Goal: Communication & Community: Participate in discussion

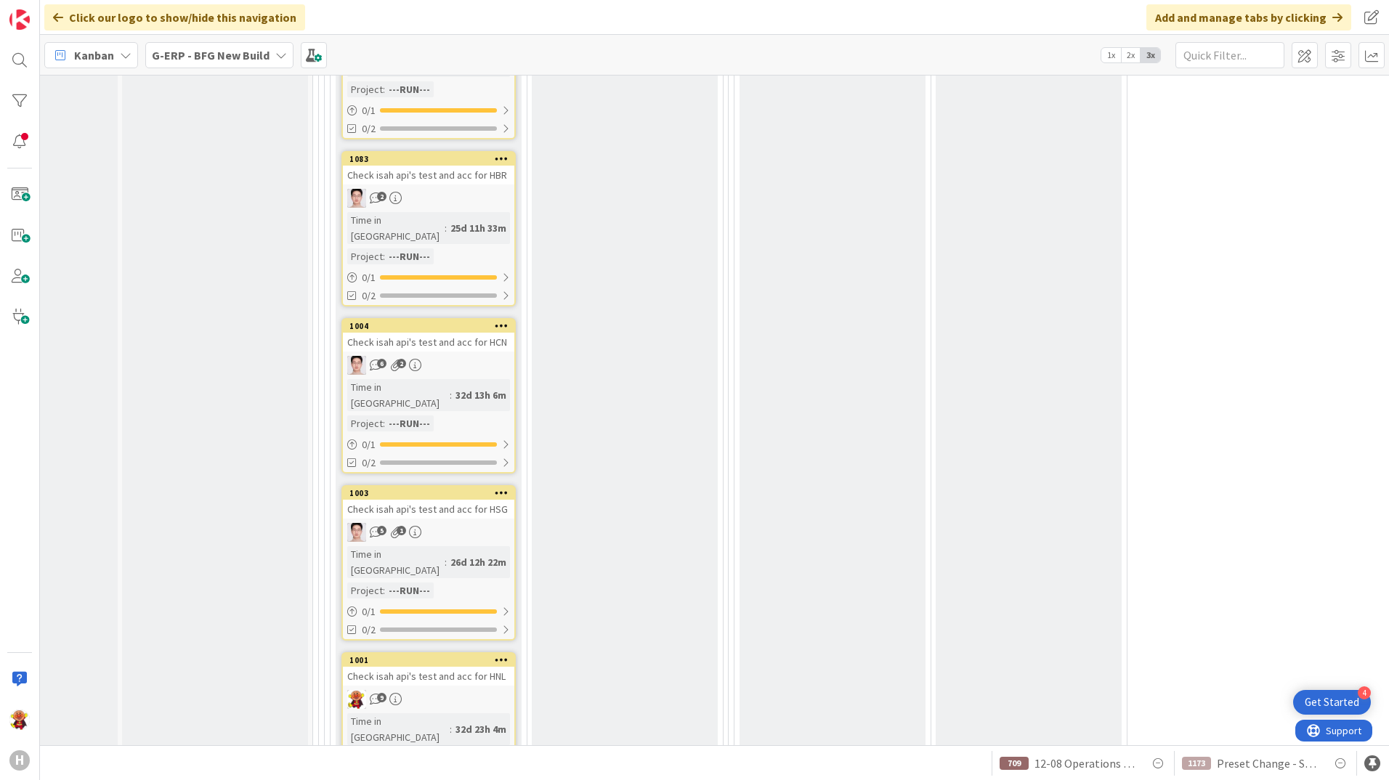
scroll to position [4576, 113]
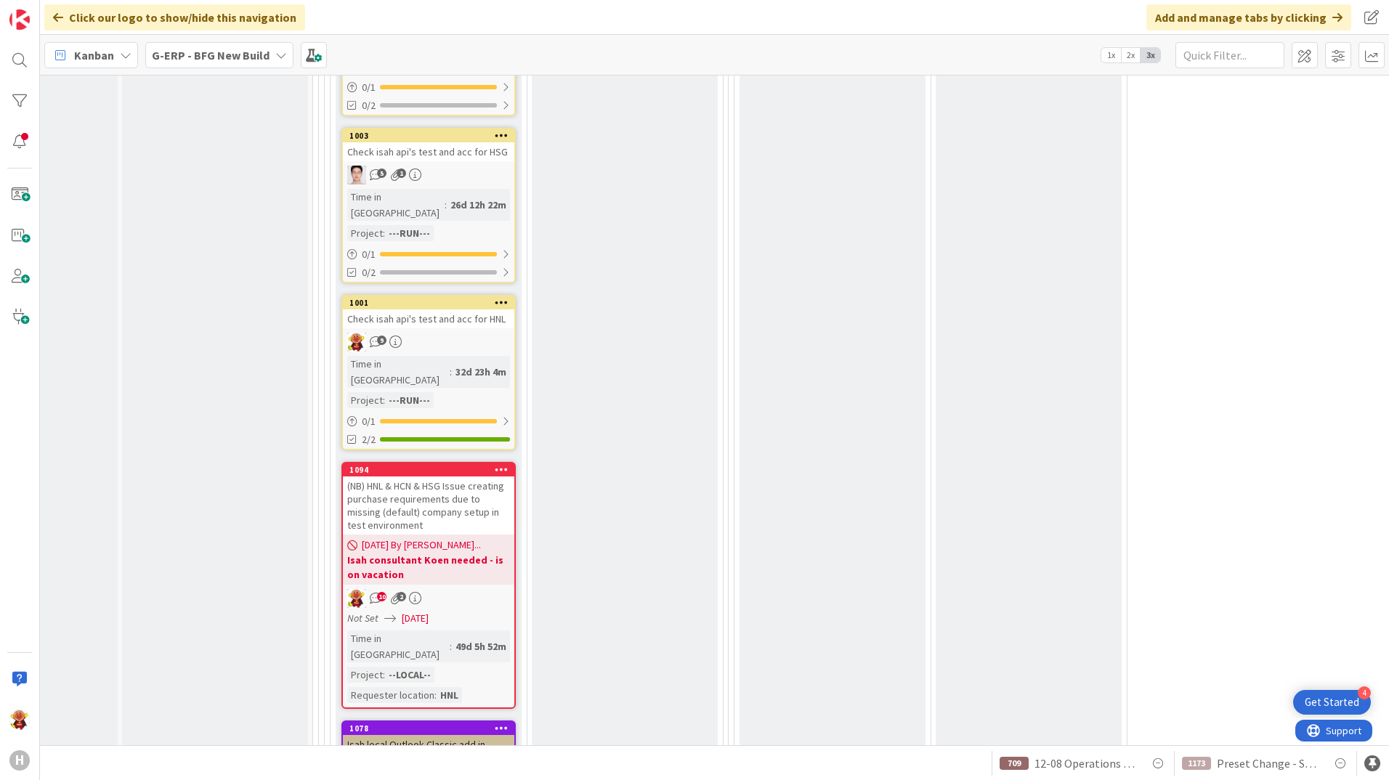
click at [484, 611] on div "Not Set [DATE]" at bounding box center [430, 618] width 167 height 15
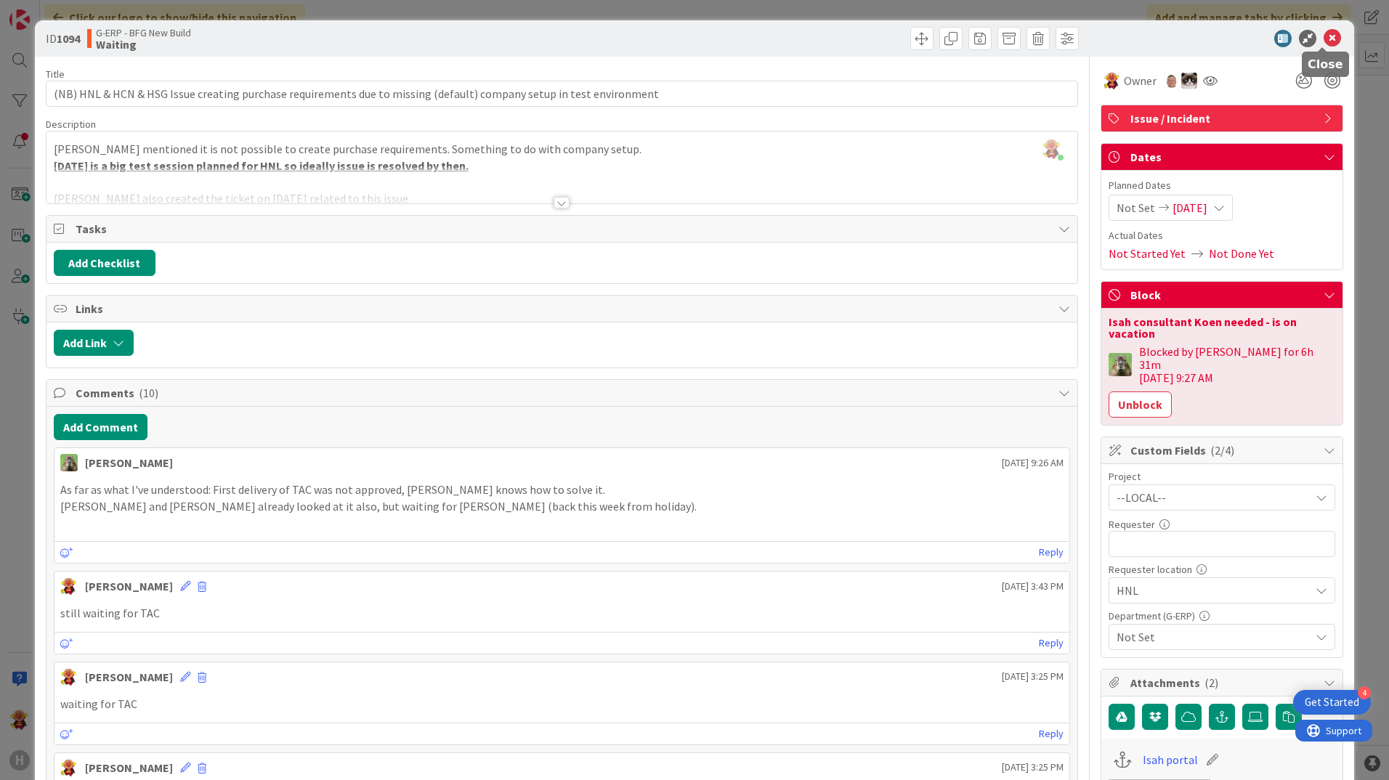
click at [1328, 44] on icon at bounding box center [1331, 38] width 17 height 17
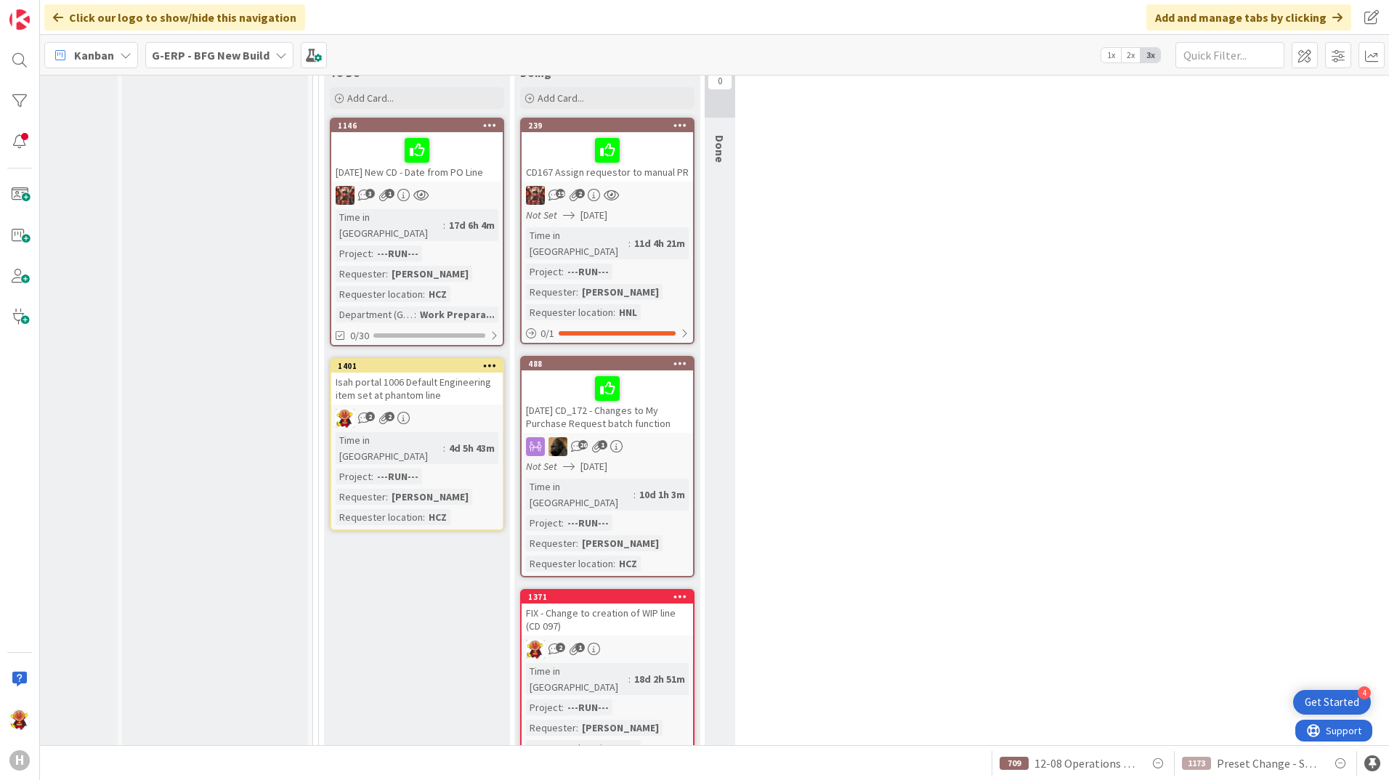
scroll to position [1676, 113]
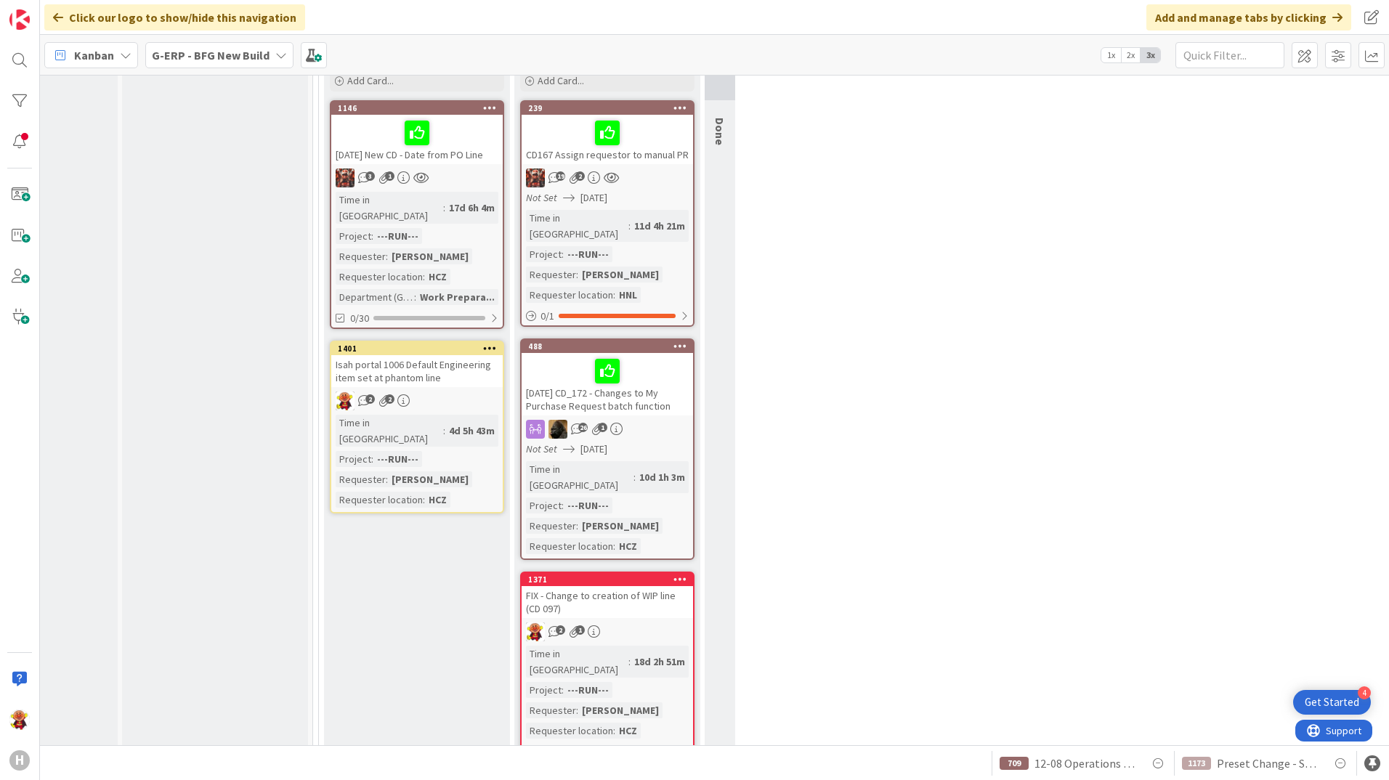
click at [662, 586] on div "FIX - Change to creation of WIP line (CD 097)" at bounding box center [607, 602] width 171 height 32
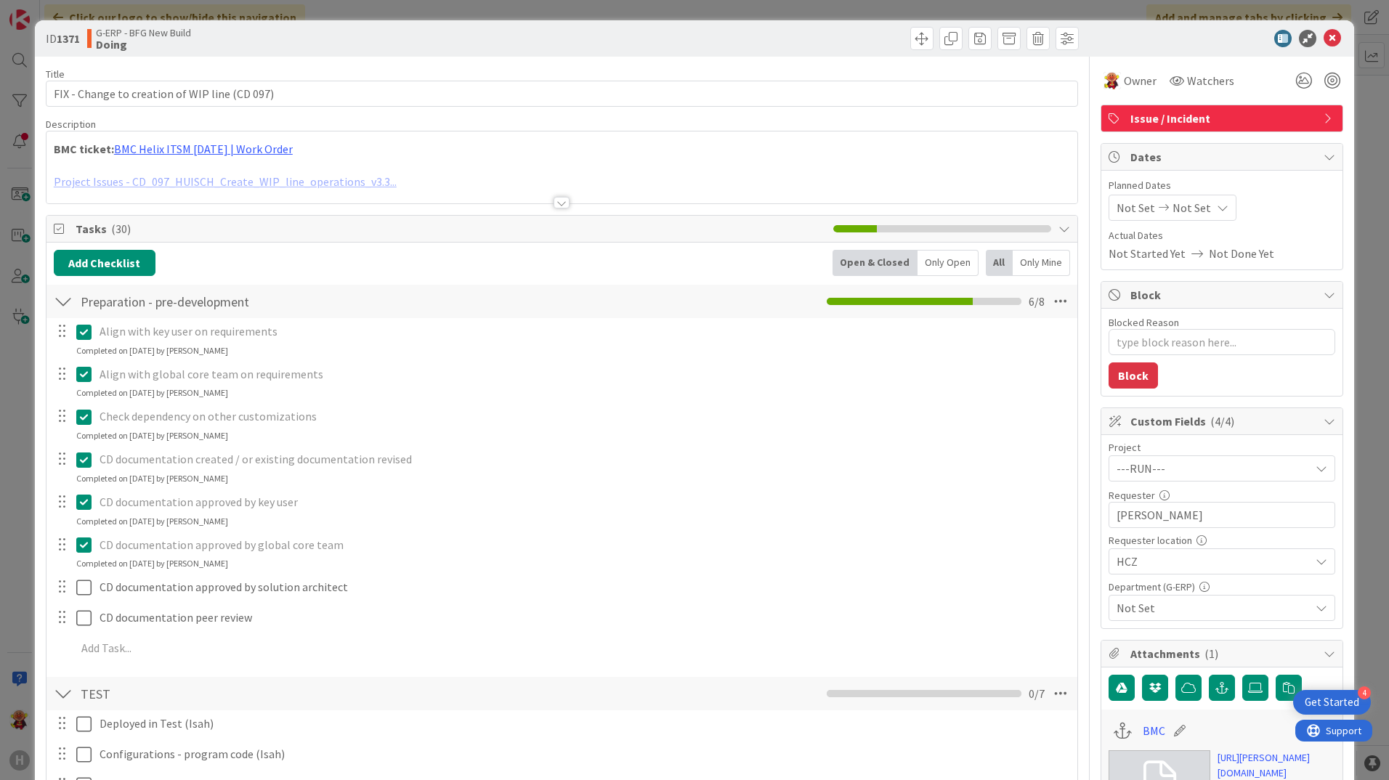
click at [555, 204] on div at bounding box center [562, 203] width 16 height 12
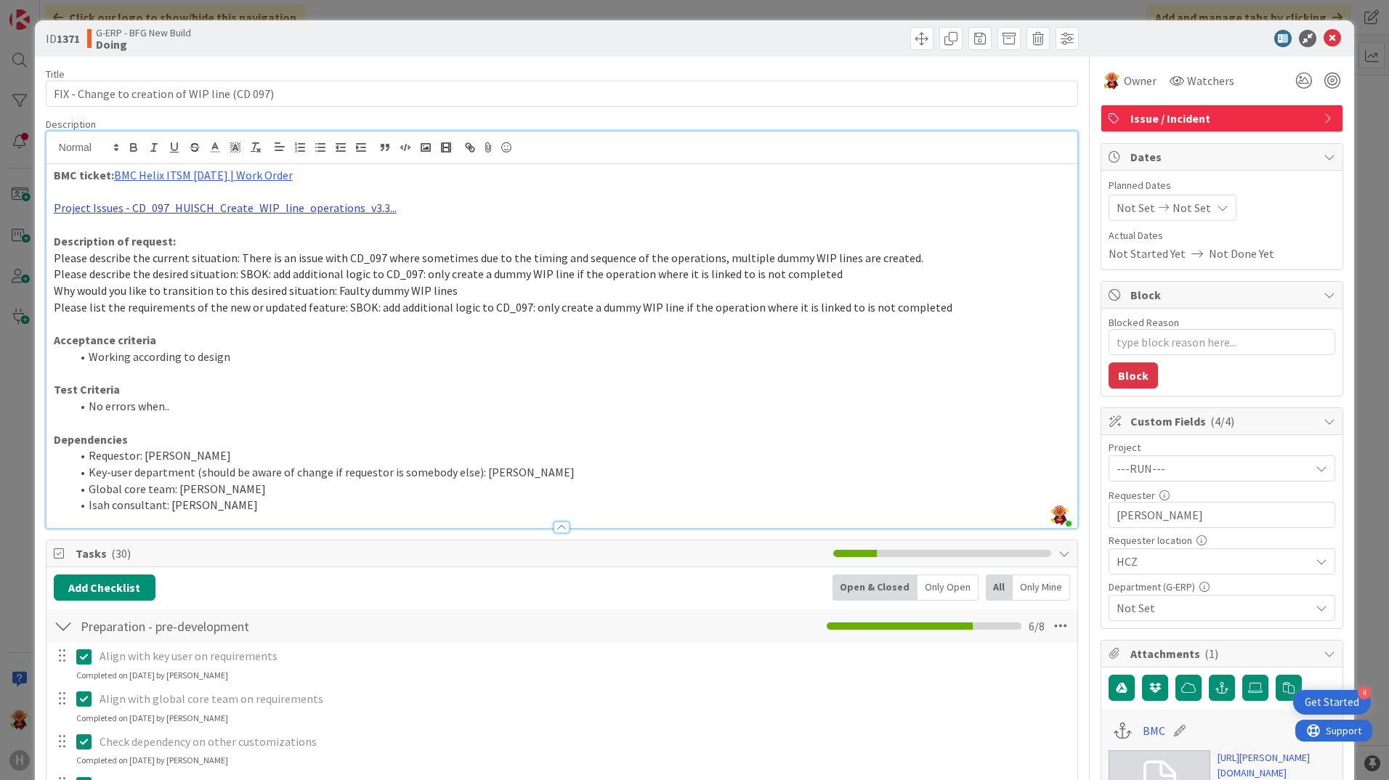
click at [357, 208] on link "Project Issues - CD_097_HUISCH_Create_WIP_line_operations_v3.3..." at bounding box center [225, 207] width 343 height 15
click at [234, 233] on link "[URL][DOMAIN_NAME]" at bounding box center [184, 236] width 100 height 19
click at [1323, 33] on icon at bounding box center [1331, 38] width 17 height 17
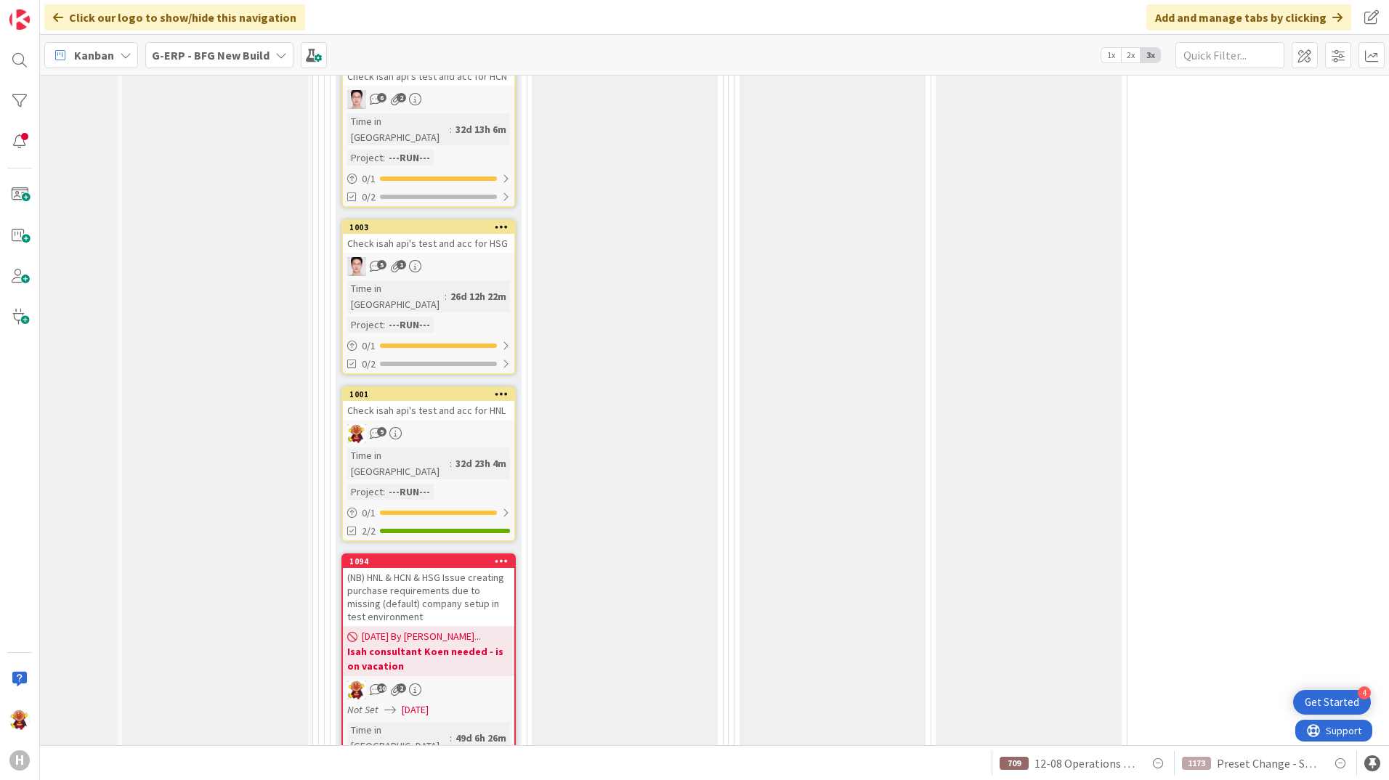
scroll to position [4582, 113]
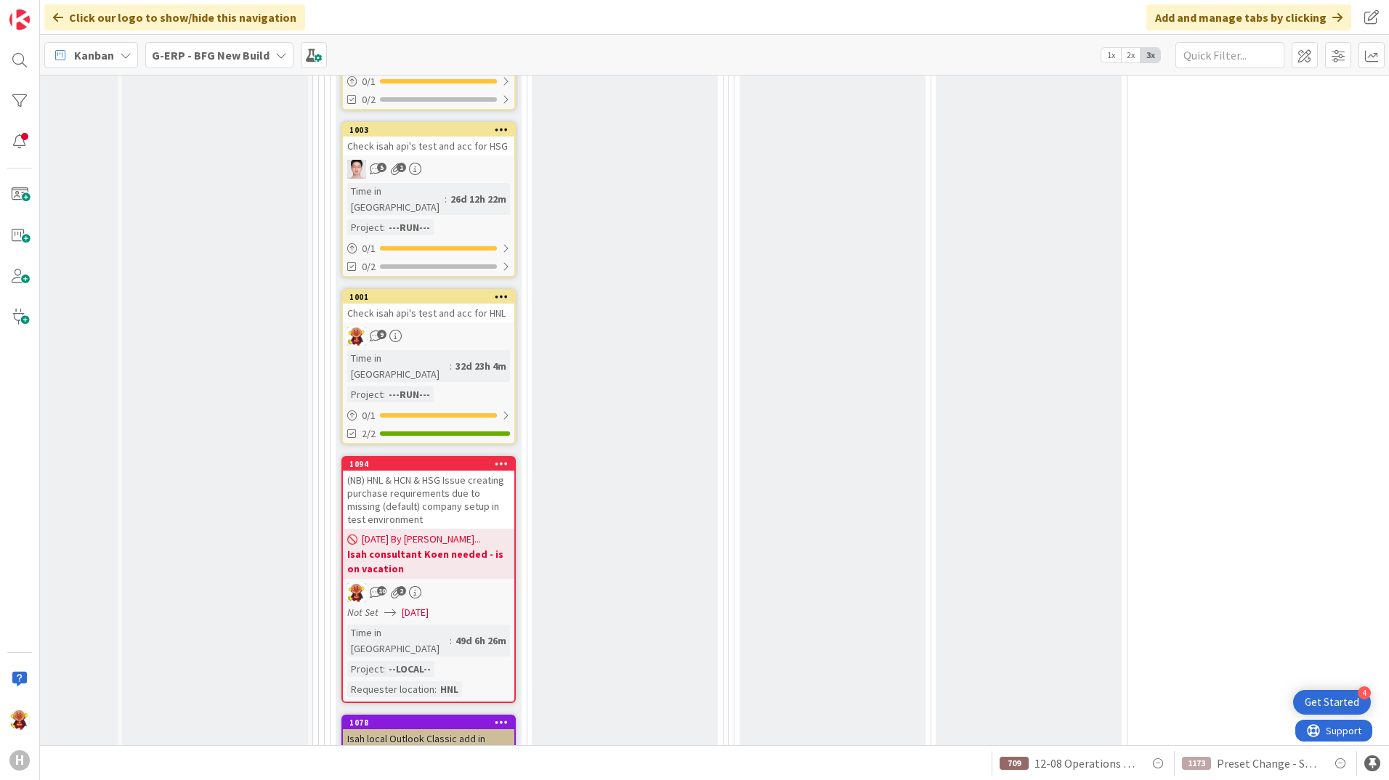
click at [469, 471] on div "(NB) HNL & HCN & HSG Issue creating purchase requirements due to missing (defau…" at bounding box center [428, 500] width 171 height 58
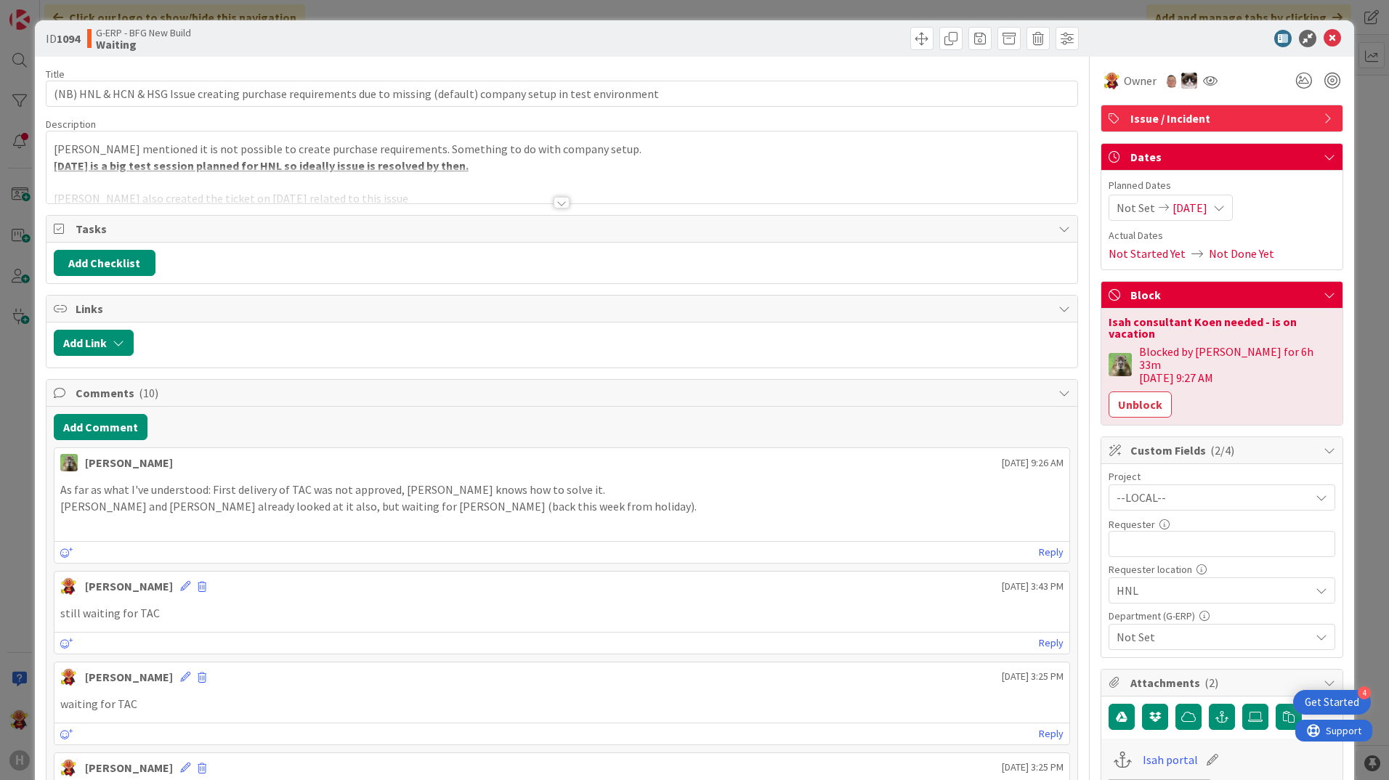
drag, startPoint x: 554, startPoint y: 200, endPoint x: 451, endPoint y: 239, distance: 109.4
click at [554, 201] on div at bounding box center [562, 203] width 16 height 12
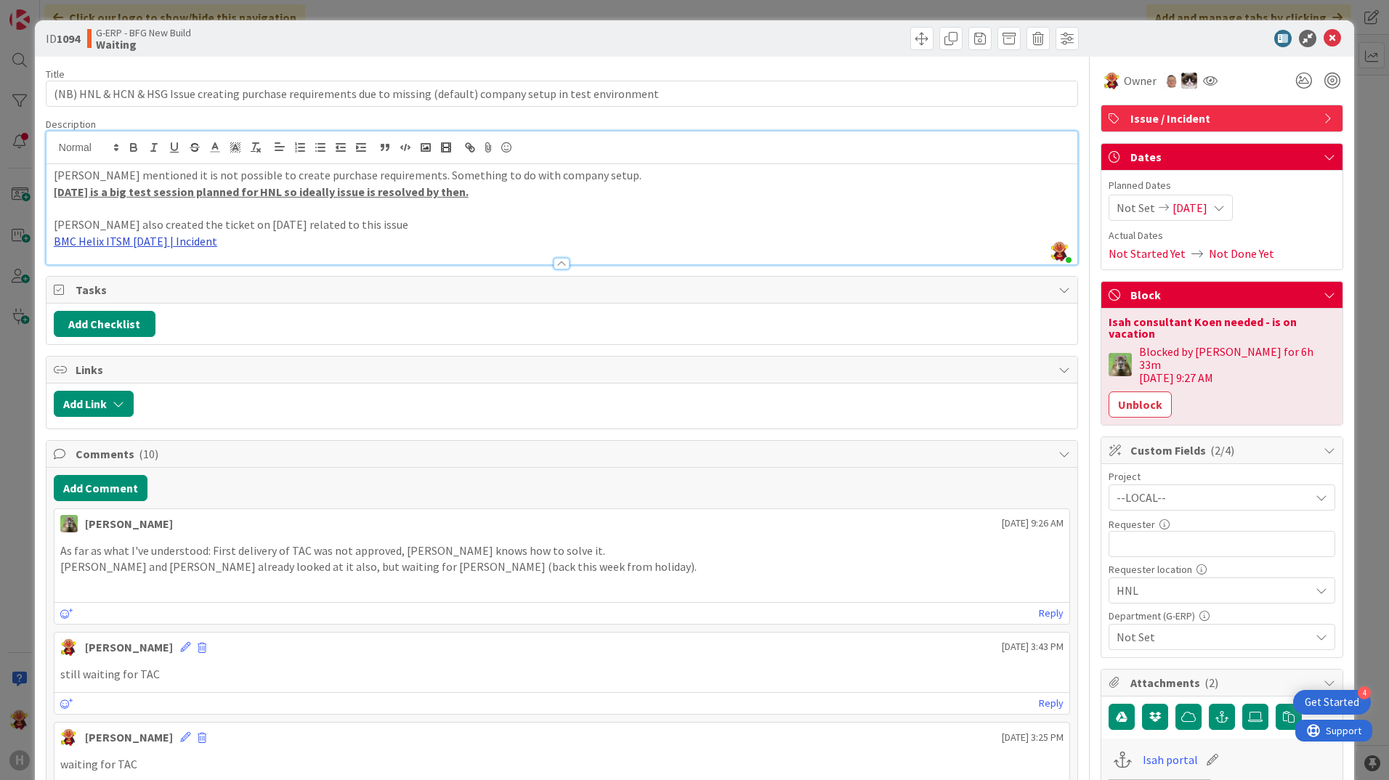
click at [185, 240] on link "BMC Helix ITSM [DATE] | Incident" at bounding box center [135, 241] width 163 height 15
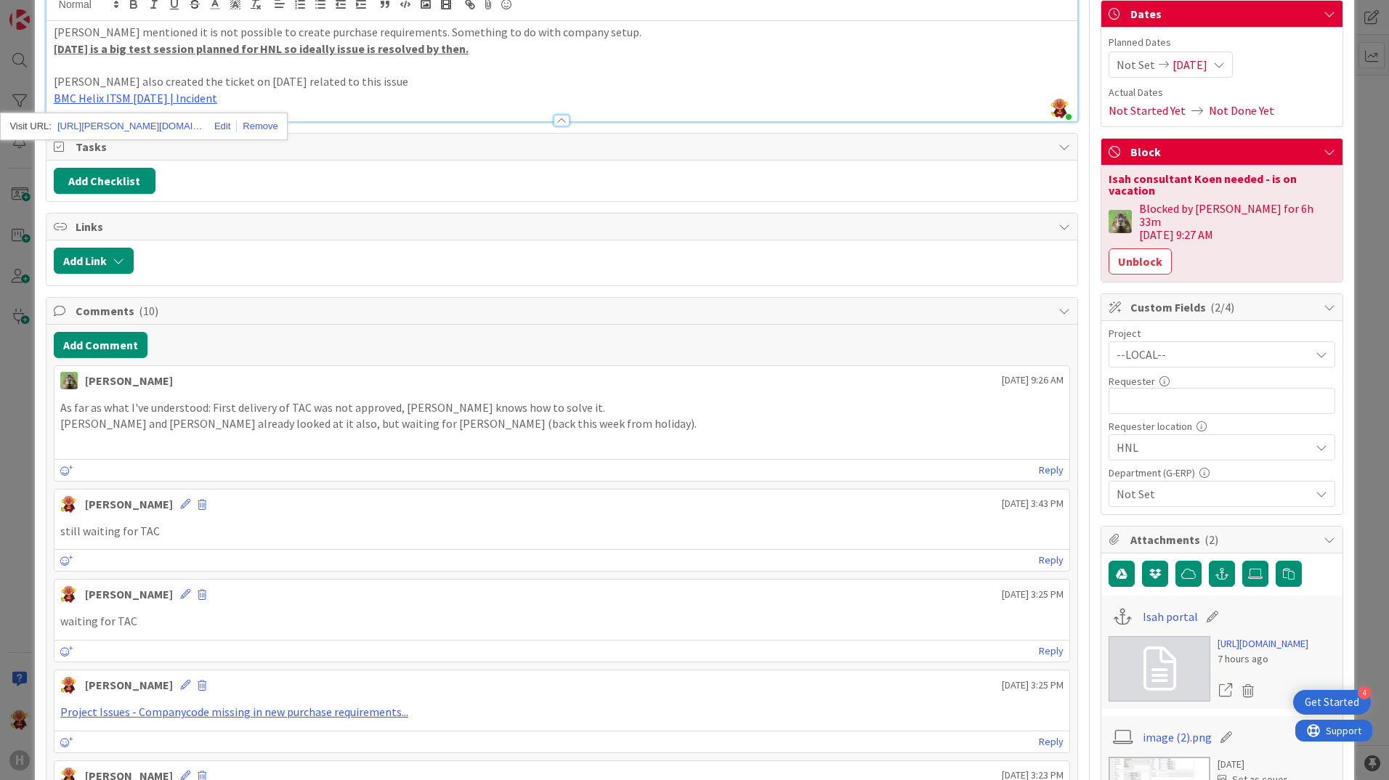
scroll to position [436, 0]
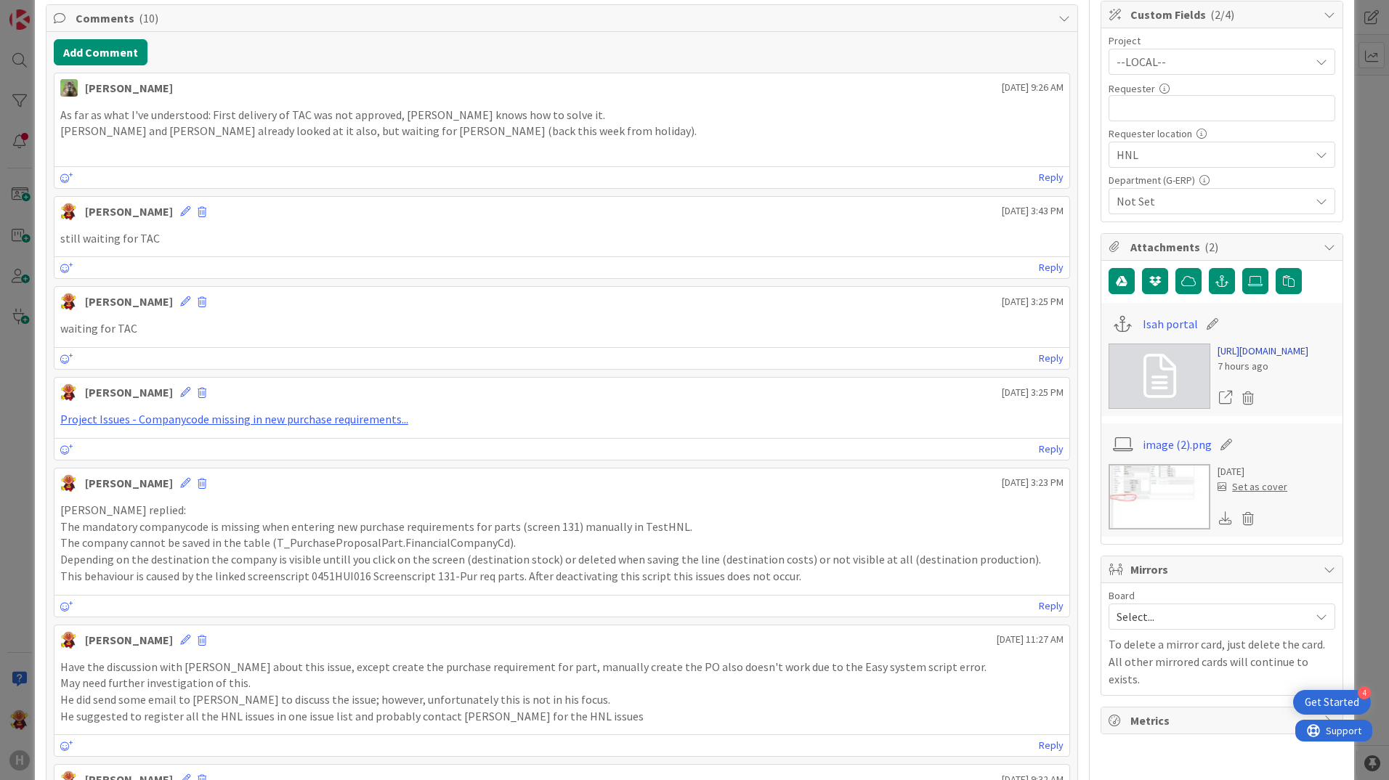
click at [1217, 359] on link "[URL][DOMAIN_NAME]" at bounding box center [1262, 351] width 91 height 15
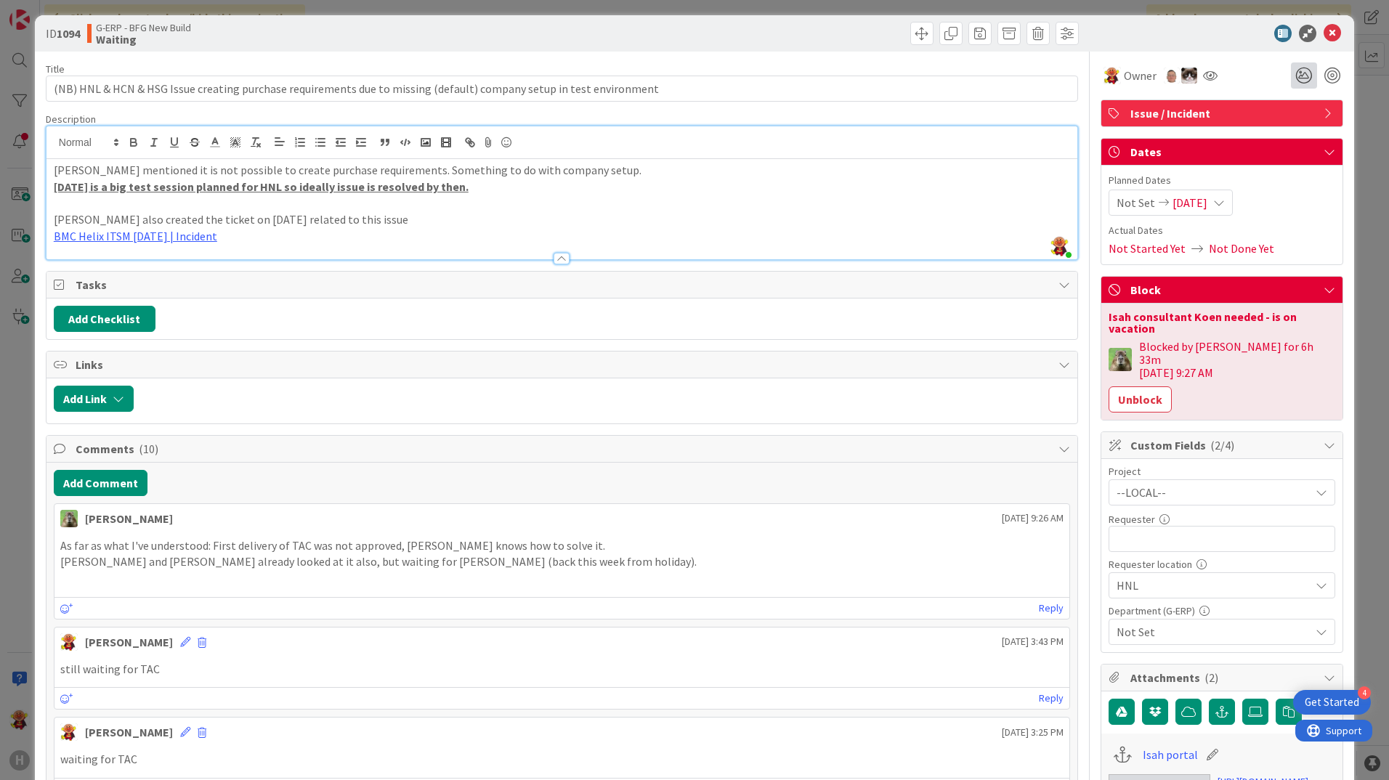
scroll to position [0, 0]
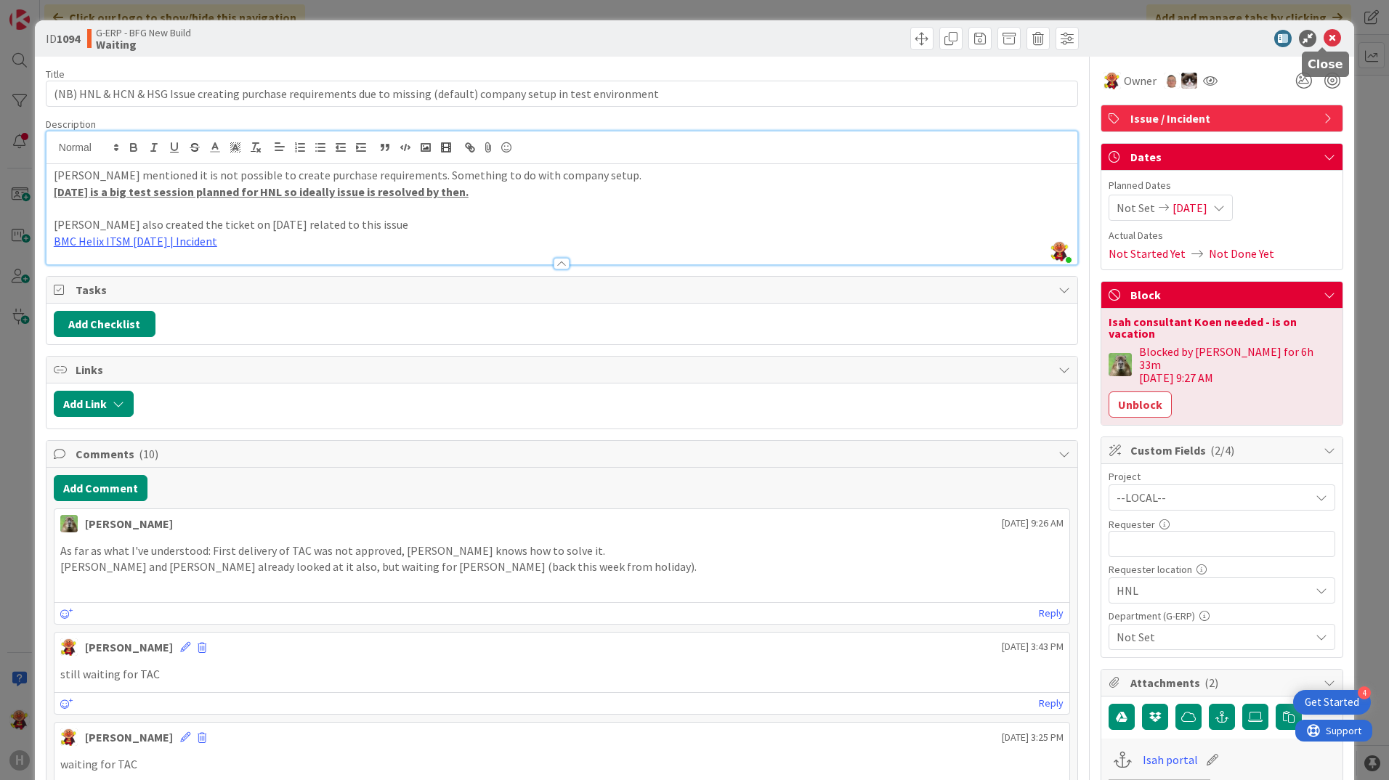
drag, startPoint x: 1315, startPoint y: 43, endPoint x: 1263, endPoint y: 86, distance: 67.1
click at [1323, 43] on icon at bounding box center [1331, 38] width 17 height 17
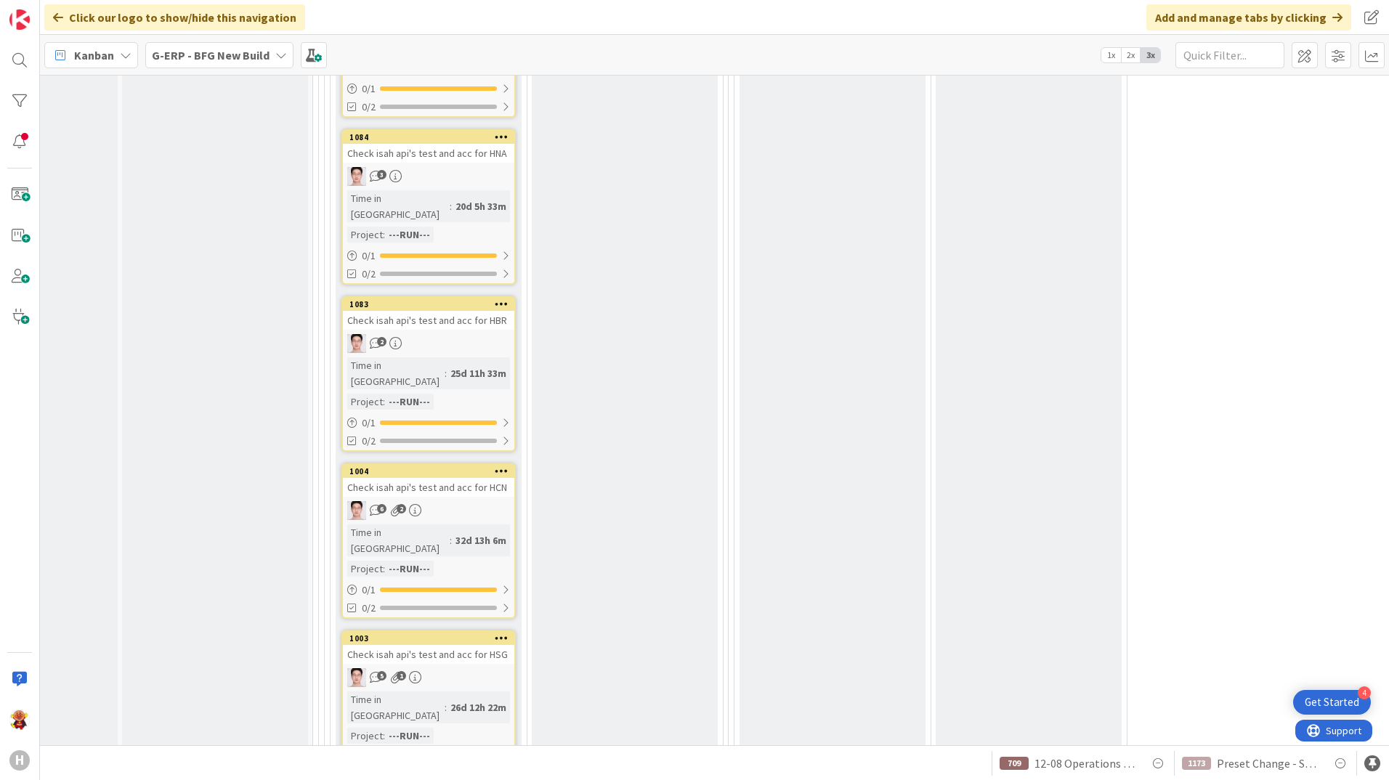
scroll to position [4001, 113]
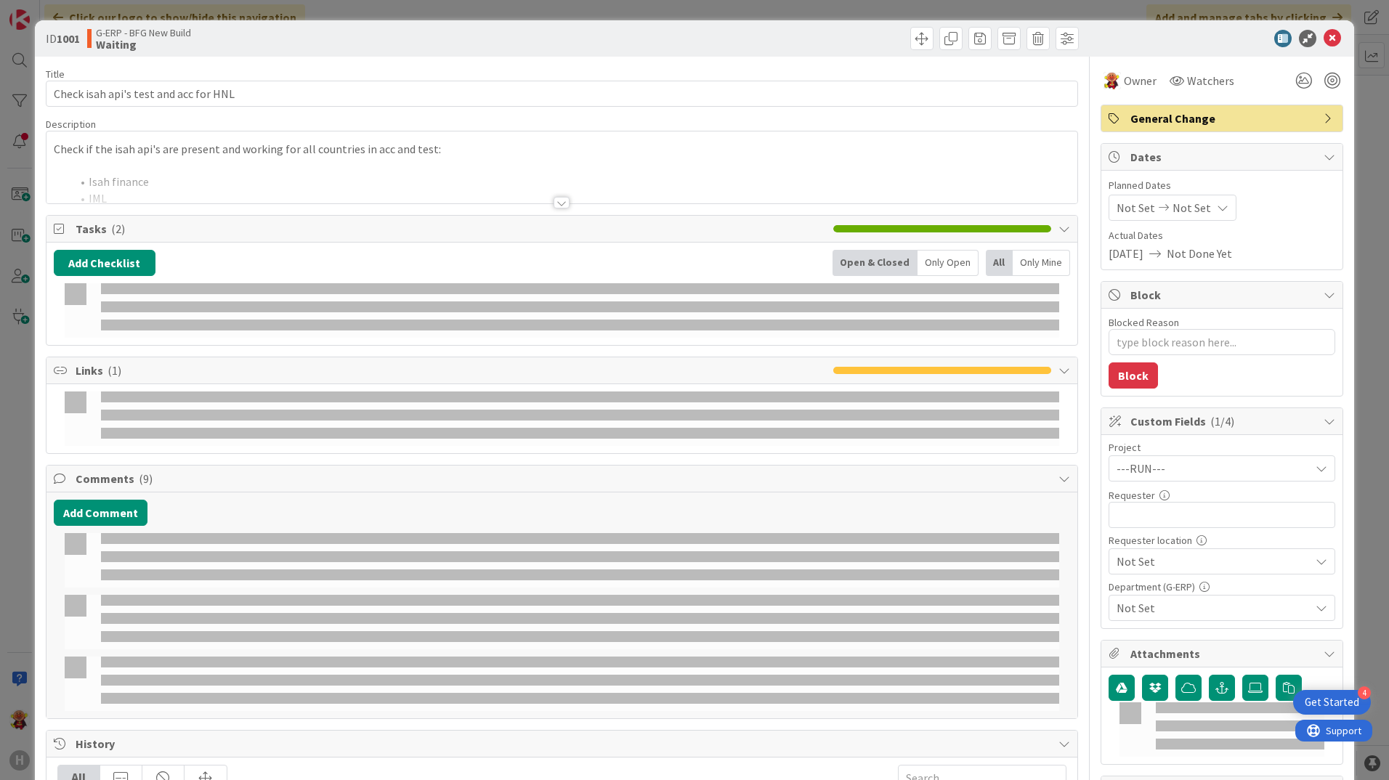
type textarea "x"
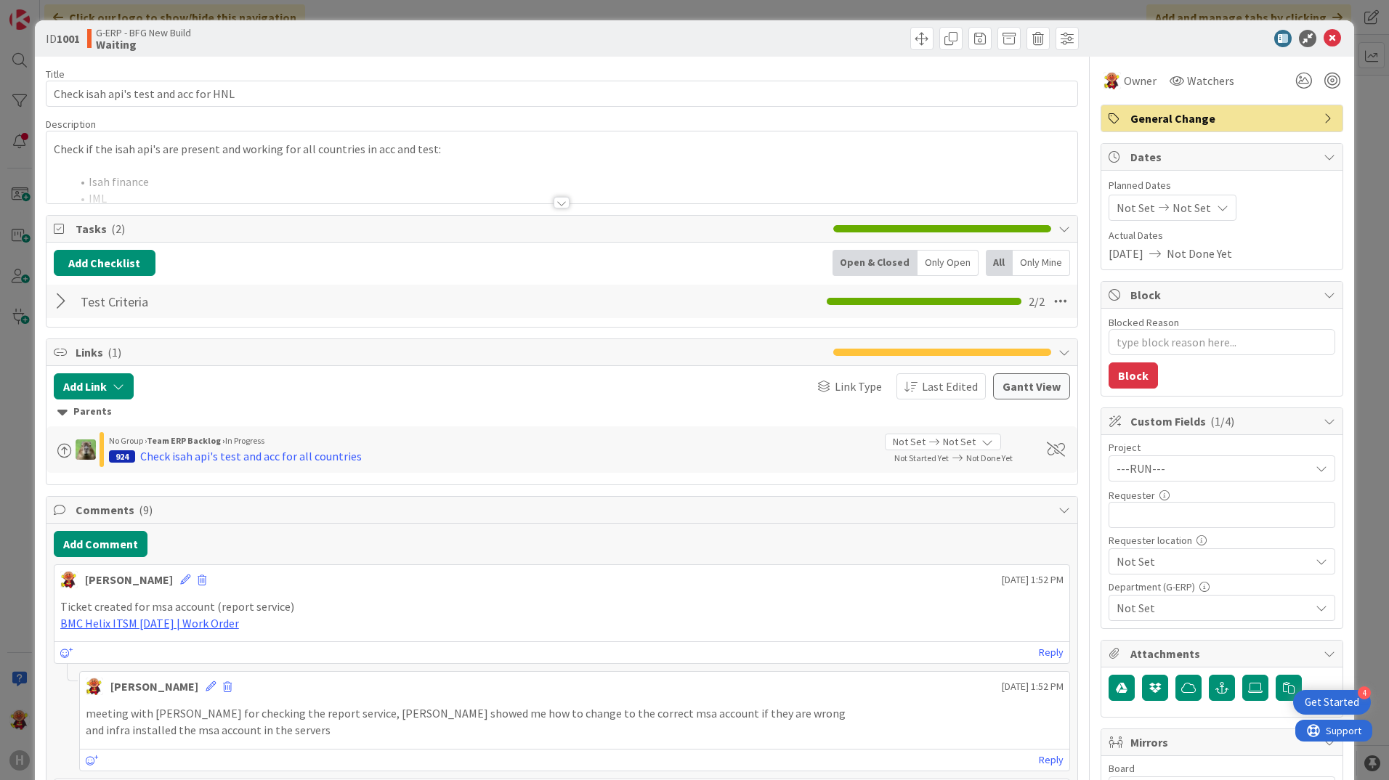
click at [129, 568] on div "[PERSON_NAME] [DATE] 1:52 PM" at bounding box center [561, 576] width 1015 height 23
drag, startPoint x: 129, startPoint y: 568, endPoint x: 128, endPoint y: 554, distance: 13.8
click at [128, 554] on button "Add Comment" at bounding box center [101, 544] width 94 height 26
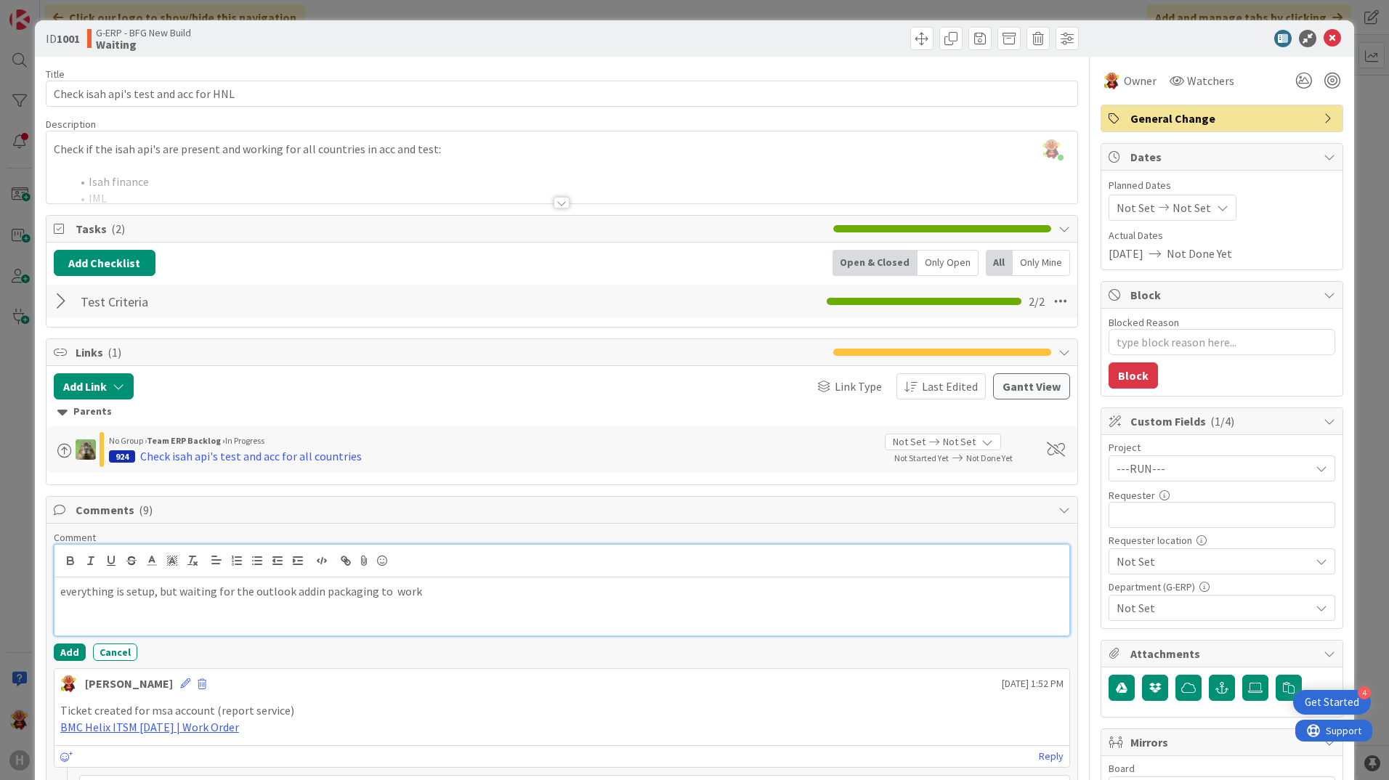
click at [229, 591] on p "everything is setup, but waiting for the outlook addin packaging to work" at bounding box center [561, 591] width 1003 height 17
drag, startPoint x: 469, startPoint y: 593, endPoint x: 571, endPoint y: 592, distance: 102.4
click at [571, 592] on p "everything is setup, but waiting for [PERSON_NAME] to fix the packaging of the …" at bounding box center [561, 591] width 1003 height 17
click at [72, 657] on button "Add" at bounding box center [70, 652] width 32 height 17
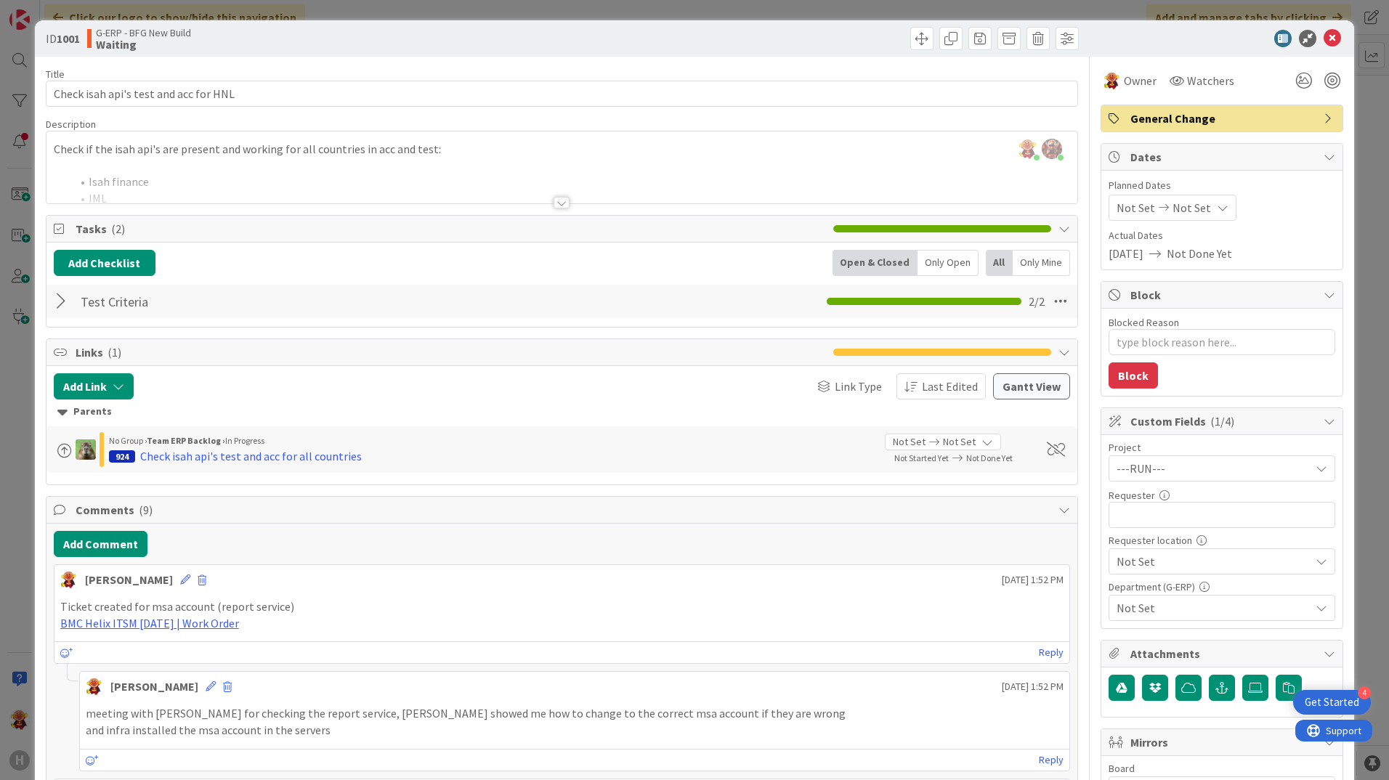
type textarea "x"
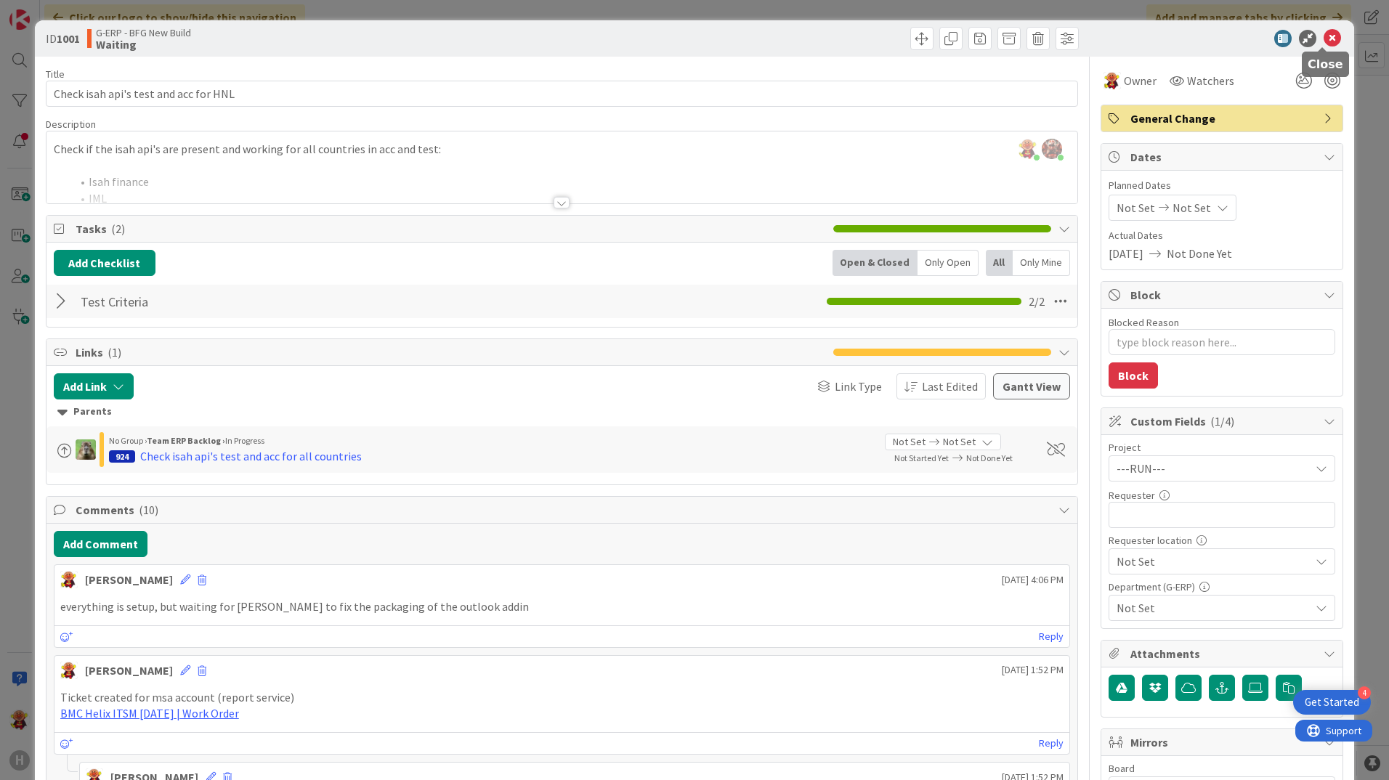
drag, startPoint x: 1318, startPoint y: 36, endPoint x: 590, endPoint y: 407, distance: 817.3
click at [1323, 36] on icon at bounding box center [1331, 38] width 17 height 17
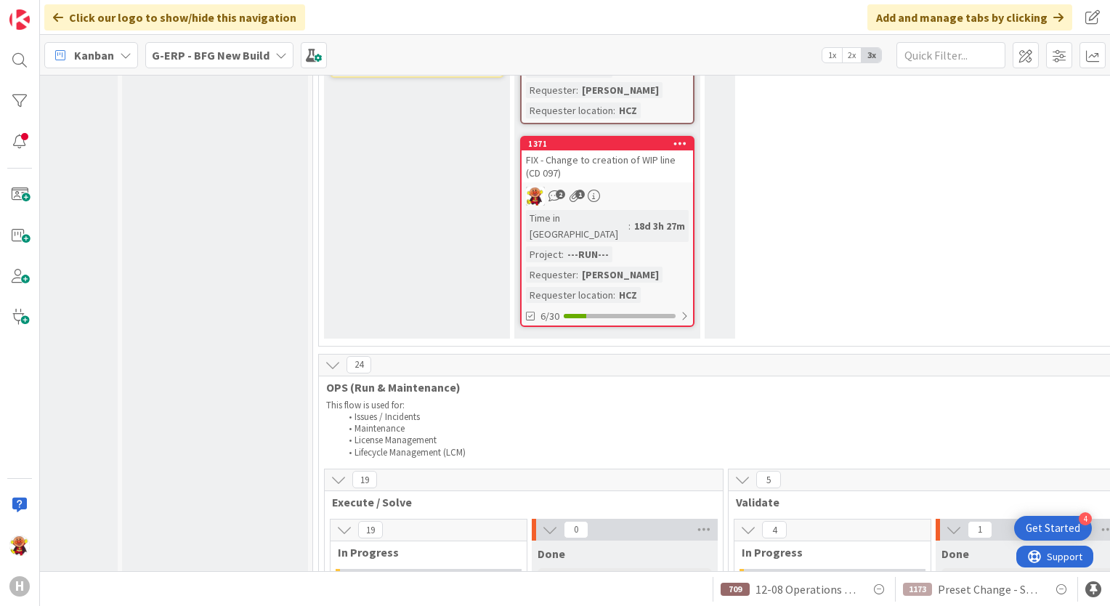
scroll to position [2112, 113]
